Goal: Information Seeking & Learning: Learn about a topic

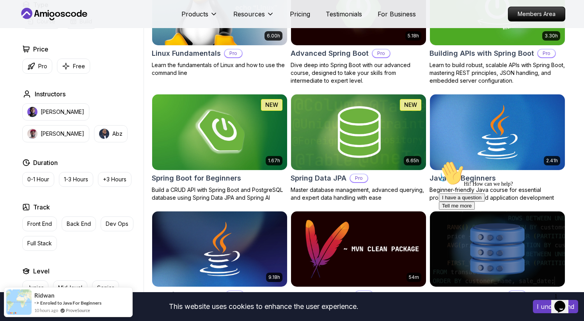
scroll to position [294, 0]
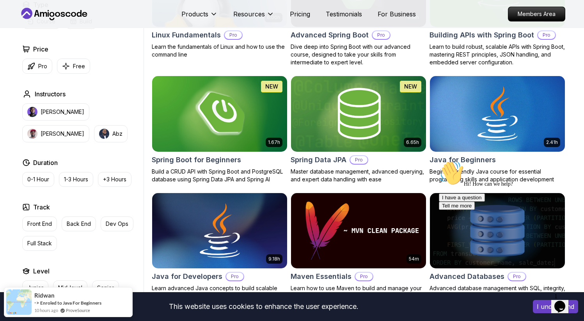
click at [540, 308] on button "I understand" at bounding box center [555, 306] width 45 height 13
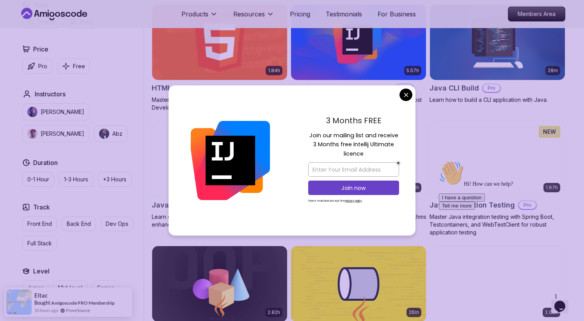
scroll to position [984, 0]
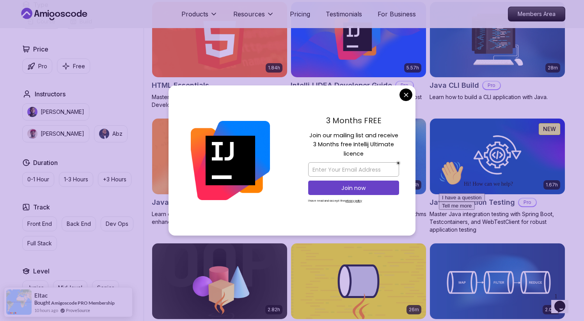
drag, startPoint x: 363, startPoint y: 137, endPoint x: 386, endPoint y: 156, distance: 29.6
click at [386, 156] on p "Join our mailing list and receive 3 Months free Intellij Ultimate licence" at bounding box center [353, 144] width 91 height 27
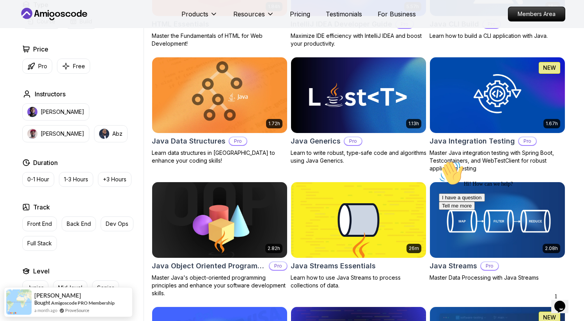
scroll to position [1032, 0]
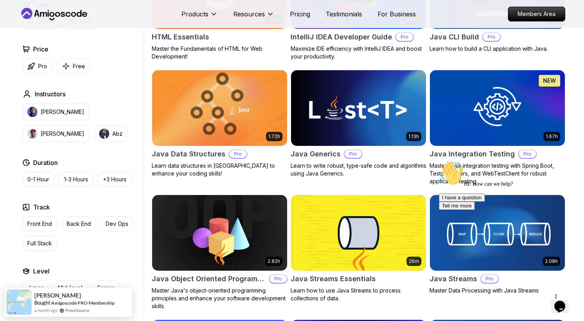
click at [217, 131] on img at bounding box center [220, 107] width 142 height 79
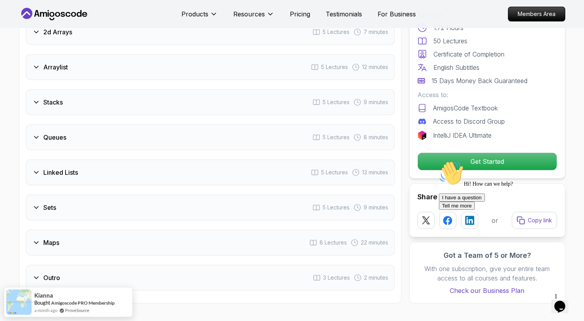
scroll to position [1184, 0]
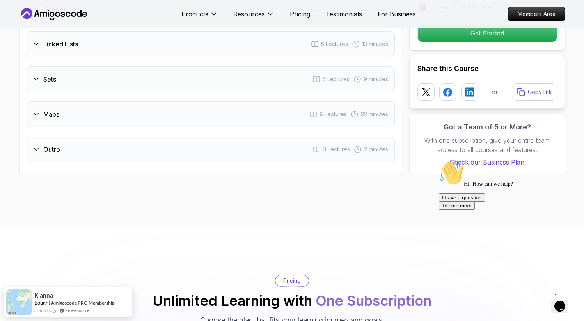
click at [137, 147] on div "Outro 3 Lectures 2 minutes" at bounding box center [210, 149] width 369 height 26
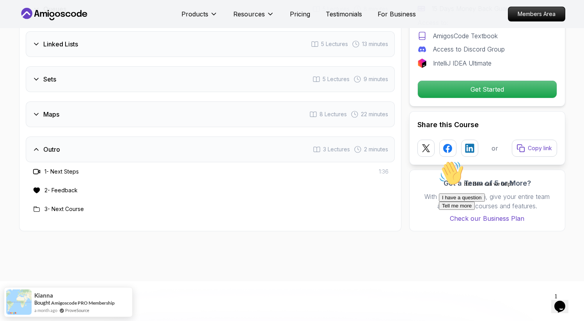
click at [156, 108] on div "Maps 8 Lectures 22 minutes" at bounding box center [210, 114] width 369 height 26
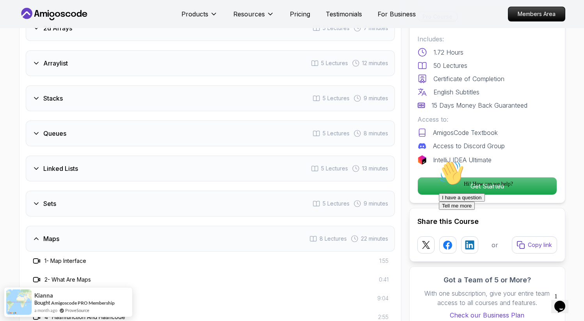
scroll to position [1107, 0]
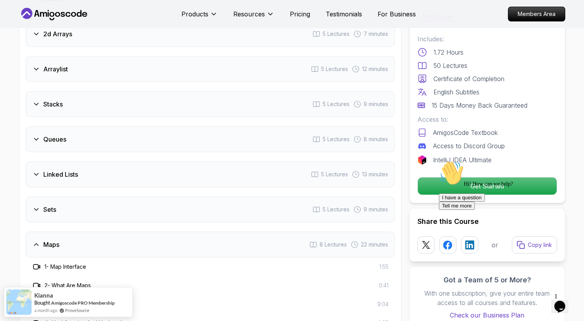
click at [180, 201] on div "Sets 5 Lectures 9 minutes" at bounding box center [210, 209] width 369 height 26
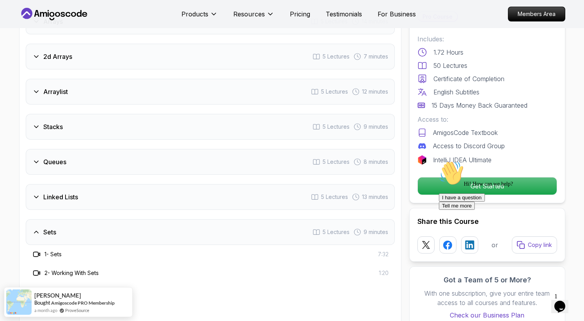
scroll to position [1079, 0]
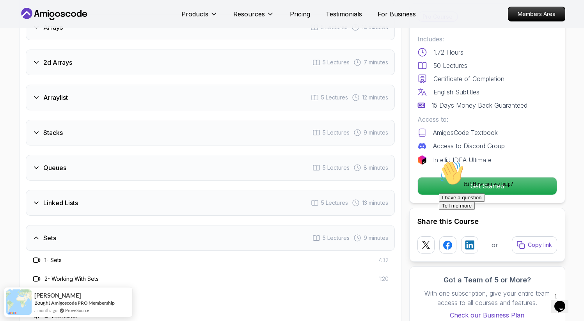
click at [173, 123] on div "Stacks 5 Lectures 9 minutes" at bounding box center [210, 133] width 369 height 26
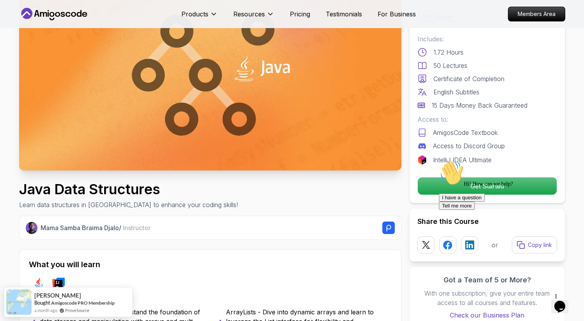
scroll to position [0, 0]
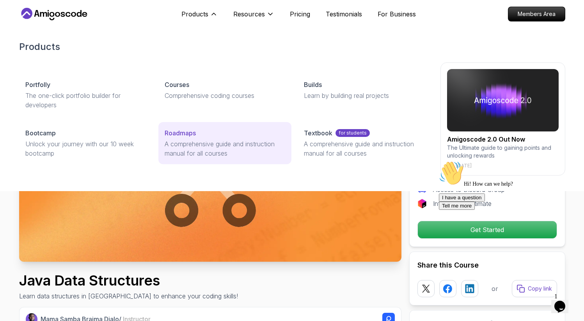
click at [203, 147] on p "A comprehensive guide and instruction manual for all courses" at bounding box center [225, 148] width 120 height 19
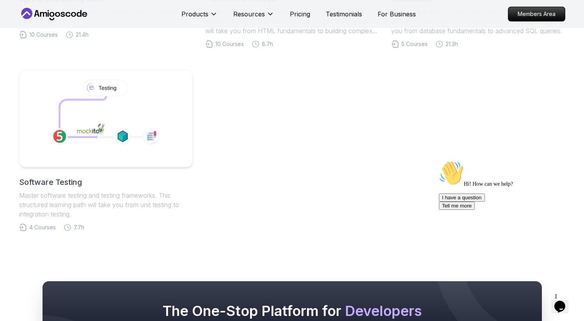
scroll to position [479, 0]
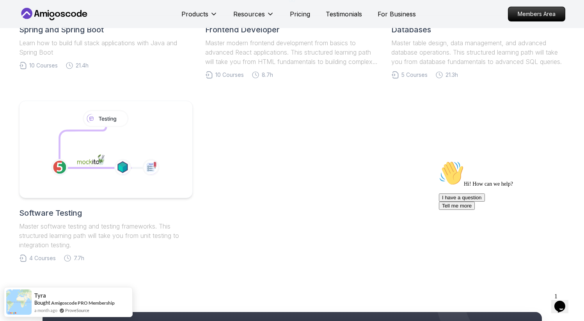
click at [141, 219] on div "Software Testing Master software testing and testing frameworks. This structure…" at bounding box center [105, 228] width 173 height 42
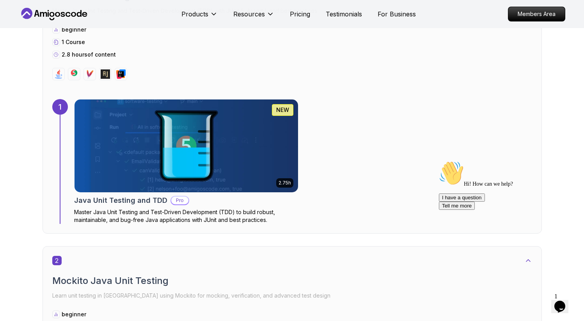
scroll to position [481, 0]
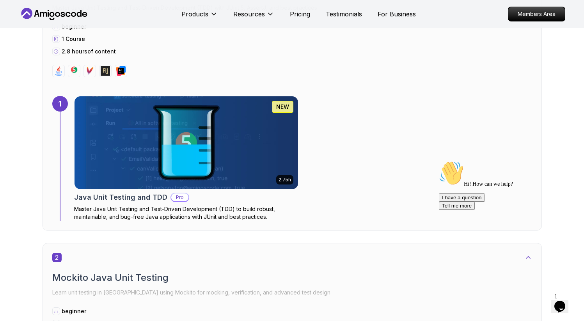
click at [147, 159] on img at bounding box center [186, 142] width 235 height 97
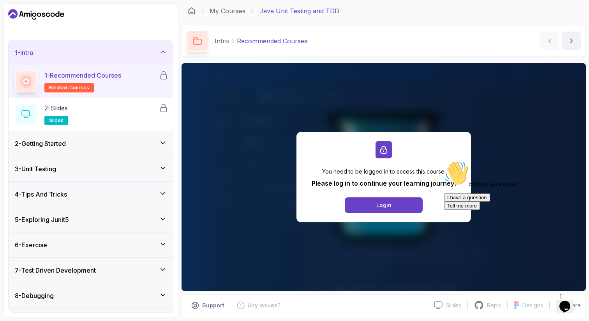
click at [96, 144] on div "2 - Getting Started" at bounding box center [91, 143] width 152 height 9
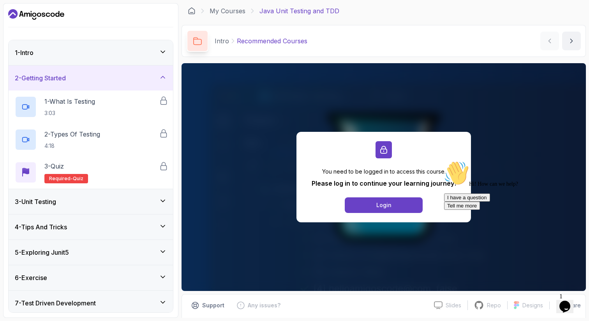
scroll to position [79, 0]
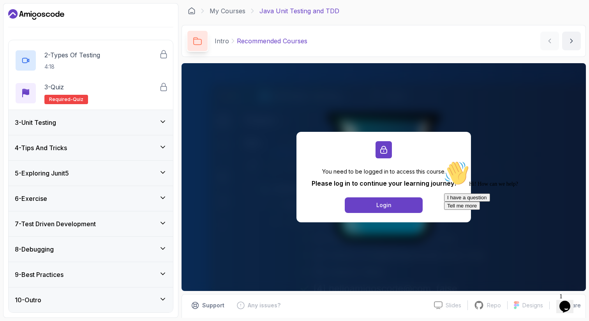
click at [128, 156] on div "4 - Tips And Tricks" at bounding box center [91, 147] width 165 height 25
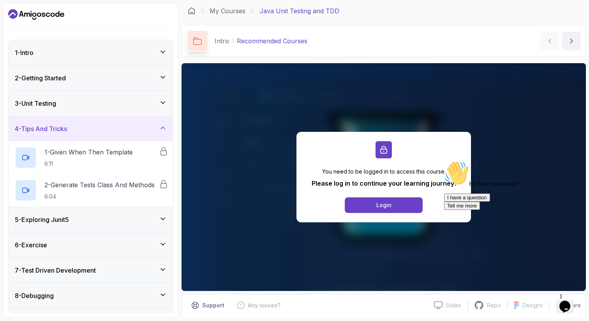
scroll to position [46, 0]
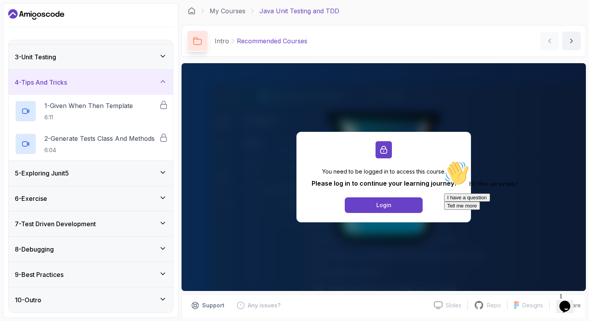
click at [113, 215] on div "7 - Test Driven Development" at bounding box center [91, 223] width 165 height 25
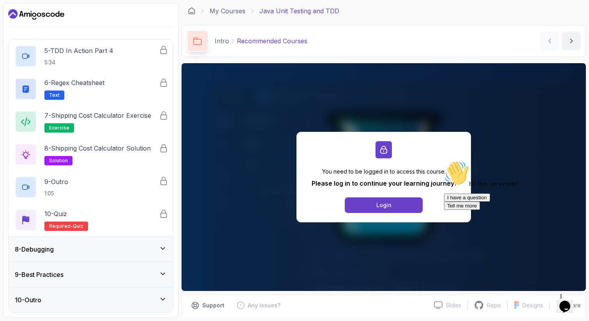
scroll to position [0, 0]
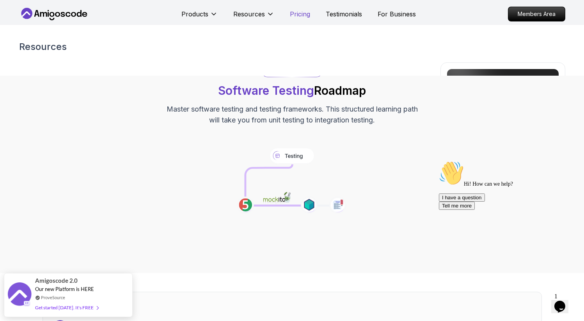
click at [295, 15] on p "Pricing" at bounding box center [300, 13] width 20 height 9
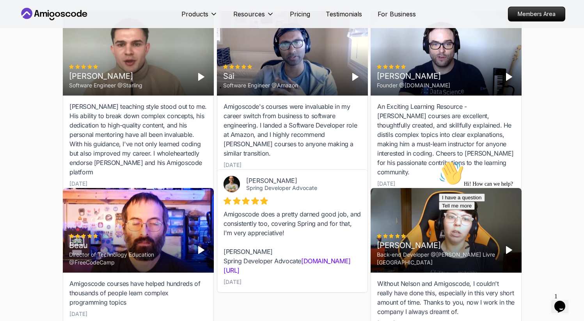
scroll to position [2383, 0]
